Goal: Task Accomplishment & Management: Manage account settings

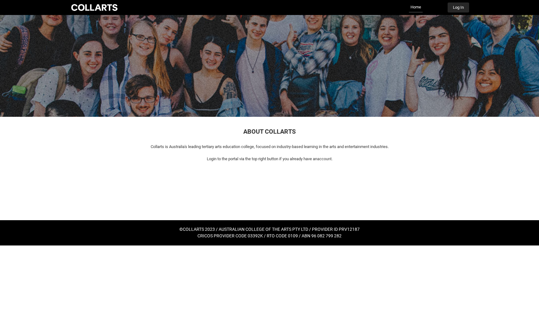
click at [459, 7] on button "Log In" at bounding box center [459, 7] width 22 height 10
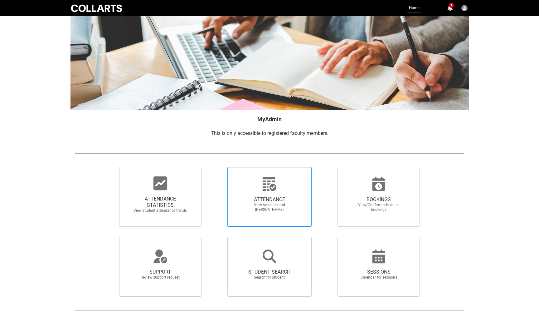
click at [261, 187] on div at bounding box center [270, 183] width 60 height 15
click at [217, 167] on input "ATTENDANCE View sessions and [PERSON_NAME]" at bounding box center [217, 166] width 0 height 0
radio input "true"
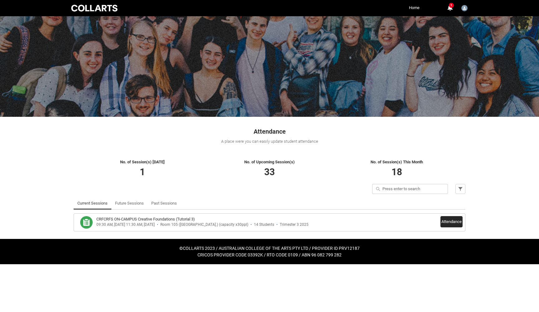
click at [447, 223] on button "Attendance" at bounding box center [452, 221] width 22 height 11
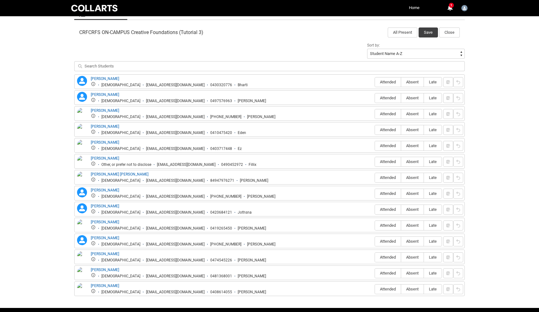
scroll to position [200, 0]
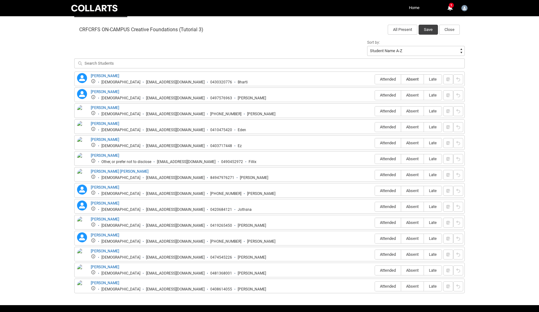
click at [415, 78] on span "Absent" at bounding box center [412, 79] width 22 height 5
click at [401, 79] on input "Absent" at bounding box center [401, 79] width 0 height 0
type lightning-radio-group "Absent"
radio input "true"
click at [414, 95] on span "Absent" at bounding box center [412, 95] width 22 height 5
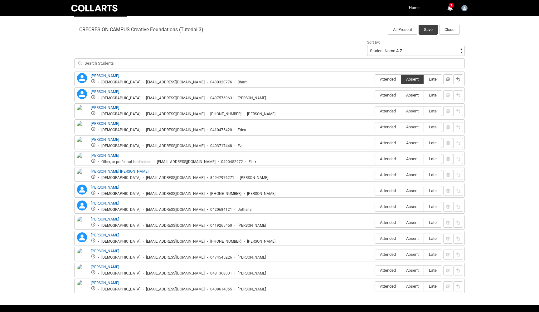
click at [401, 95] on input "Absent" at bounding box center [401, 95] width 0 height 0
type lightning-radio-group "Absent"
radio input "true"
click at [413, 113] on span "Absent" at bounding box center [412, 111] width 22 height 5
click at [401, 111] on input "Absent" at bounding box center [401, 111] width 0 height 0
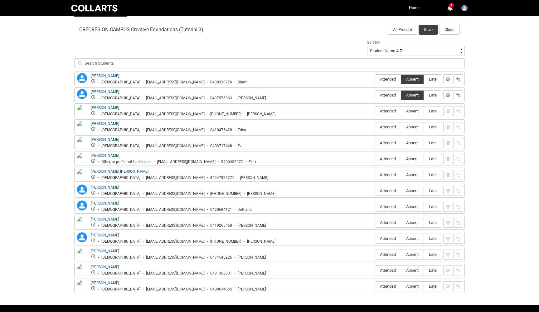
type lightning-radio-group "Absent"
radio input "true"
click at [413, 125] on span "Absent" at bounding box center [412, 127] width 22 height 5
click at [401, 127] on input "Absent" at bounding box center [401, 127] width 0 height 0
type lightning-radio-group "Absent"
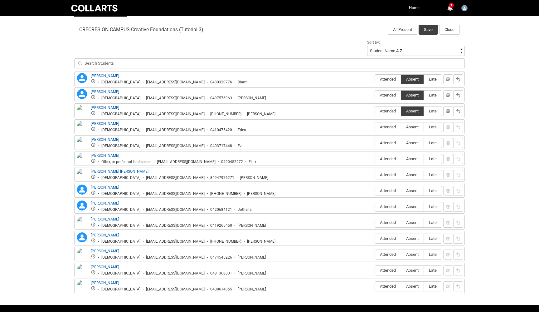
radio input "true"
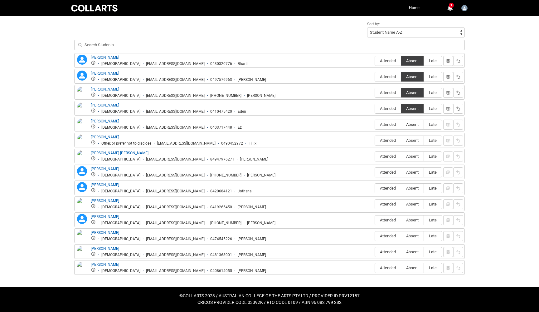
scroll to position [217, 0]
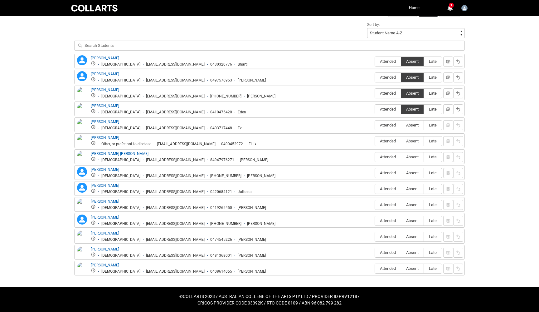
click at [415, 127] on span "Absent" at bounding box center [412, 125] width 22 height 5
click at [401, 125] on input "Absent" at bounding box center [401, 125] width 0 height 0
type lightning-radio-group "Absent"
radio input "true"
click at [392, 140] on span "Attended" at bounding box center [388, 141] width 26 height 5
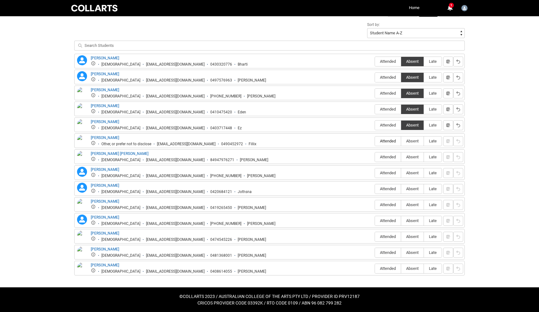
click at [375, 141] on input "Attended" at bounding box center [375, 141] width 0 height 0
type lightning-radio-group "Attended"
radio input "true"
click at [416, 156] on span "Absent" at bounding box center [412, 156] width 22 height 5
click at [401, 157] on input "Absent" at bounding box center [401, 157] width 0 height 0
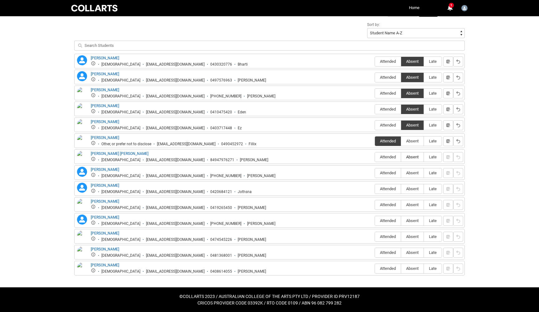
type lightning-radio-group "Absent"
radio input "true"
click at [413, 173] on span "Absent" at bounding box center [412, 172] width 22 height 5
click at [401, 173] on input "Absent" at bounding box center [401, 173] width 0 height 0
type lightning-radio-group "Absent"
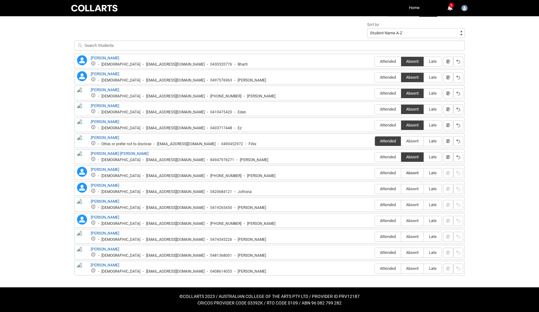
radio input "true"
click at [412, 192] on label "Absent" at bounding box center [412, 189] width 22 height 10
click at [401, 189] on input "Absent" at bounding box center [401, 188] width 0 height 0
type lightning-radio-group "Absent"
radio input "true"
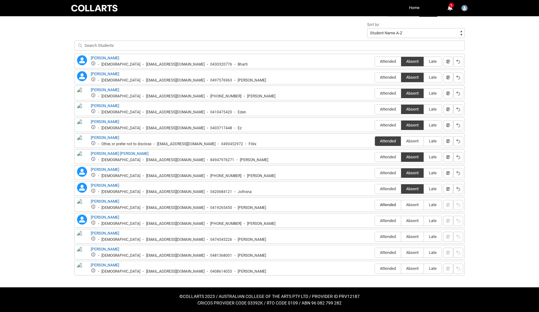
click at [386, 206] on span "Attended" at bounding box center [388, 204] width 26 height 5
click at [375, 205] on input "Attended" at bounding box center [375, 204] width 0 height 0
type lightning-radio-group "Attended"
radio input "true"
click at [385, 222] on span "Attended" at bounding box center [388, 220] width 26 height 5
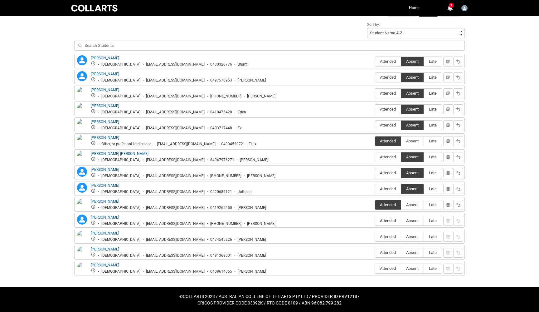
click at [375, 221] on input "Attended" at bounding box center [375, 220] width 0 height 0
type lightning-radio-group "Attended"
radio input "true"
click at [416, 237] on span "Absent" at bounding box center [412, 236] width 22 height 5
click at [401, 237] on input "Absent" at bounding box center [401, 236] width 0 height 0
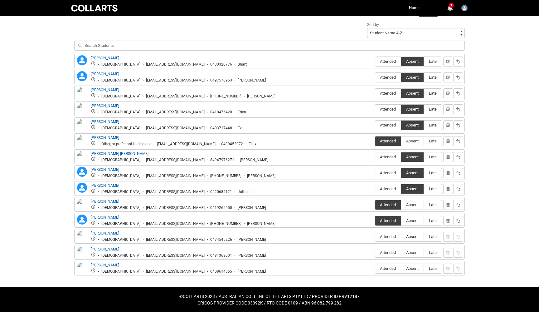
type lightning-radio-group "Absent"
radio input "true"
click at [415, 249] on label "Absent" at bounding box center [412, 253] width 22 height 10
click at [401, 252] on input "Absent" at bounding box center [401, 252] width 0 height 0
type lightning-radio-group "Absent"
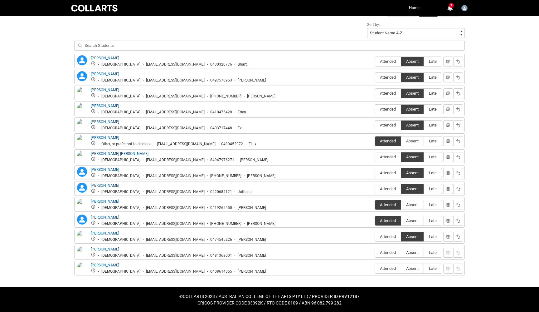
radio input "true"
click at [384, 269] on span "Attended" at bounding box center [388, 268] width 26 height 5
click at [375, 268] on input "Attended" at bounding box center [375, 268] width 0 height 0
type lightning-radio-group "Attended"
radio input "true"
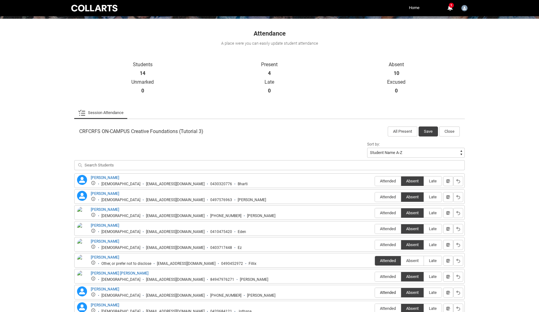
scroll to position [81, 0]
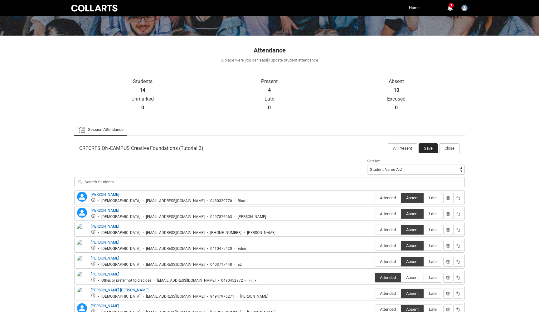
click at [428, 146] on button "Save" at bounding box center [428, 148] width 19 height 10
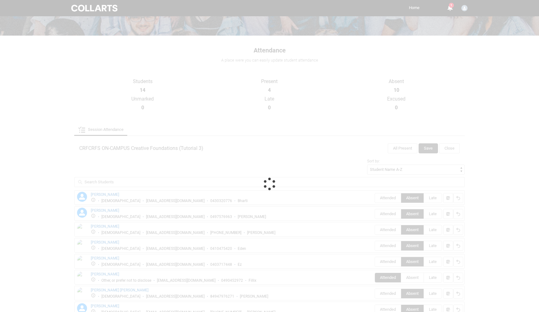
scroll to position [0, 0]
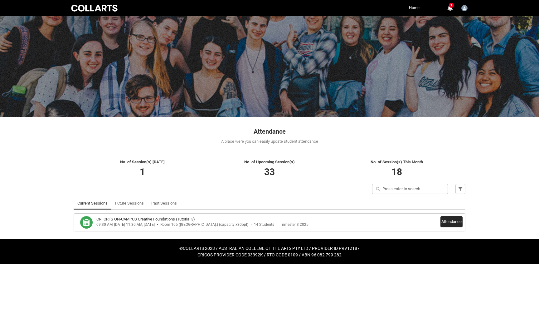
click at [453, 225] on button "Attendance" at bounding box center [452, 221] width 22 height 11
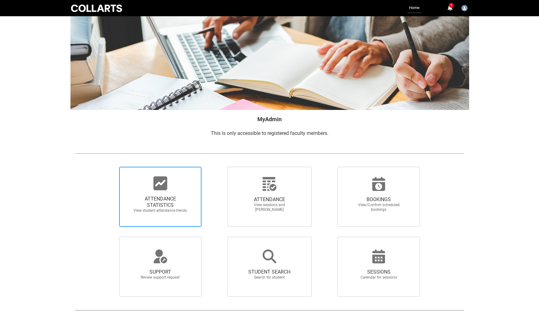
click at [166, 188] on icon at bounding box center [161, 183] width 14 height 14
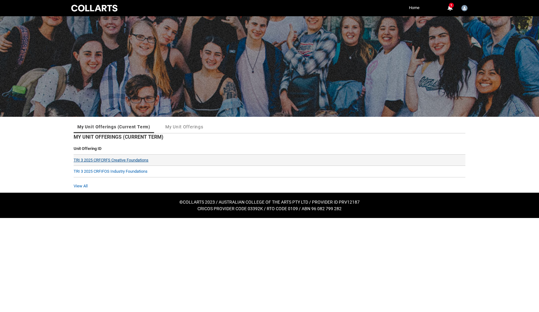
click at [133, 159] on link "TRI 3 2025 CRFCRFS Creative Foundations" at bounding box center [111, 160] width 75 height 5
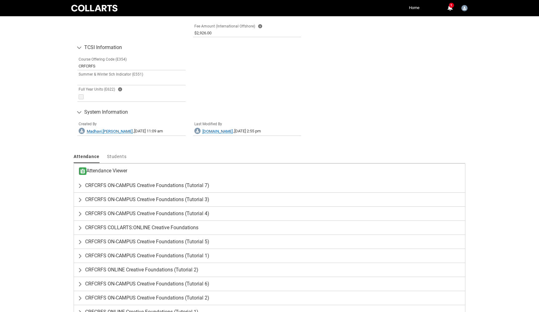
scroll to position [355, 0]
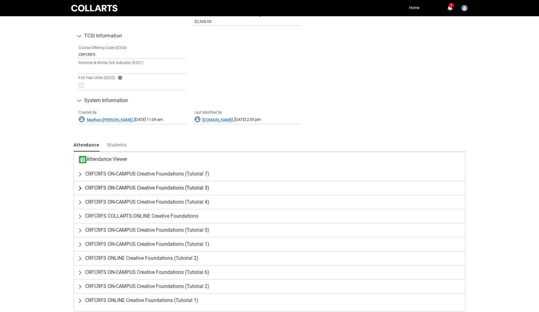
click at [80, 186] on lightning-primitive-icon "button" at bounding box center [81, 188] width 7 height 6
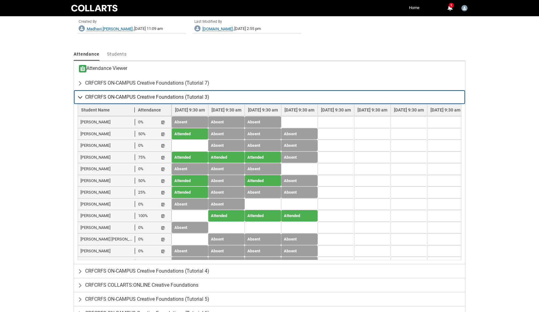
scroll to position [447, 0]
